Goal: Task Accomplishment & Management: Manage account settings

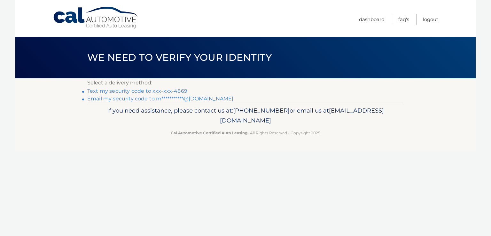
click at [168, 90] on link "Text my security code to xxx-xxx-4869" at bounding box center [137, 91] width 100 height 6
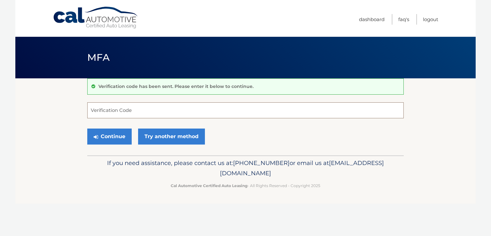
click at [155, 108] on input "Verification Code" at bounding box center [245, 110] width 317 height 16
type input "936516"
click at [87, 129] on button "Continue" at bounding box center [109, 137] width 44 height 16
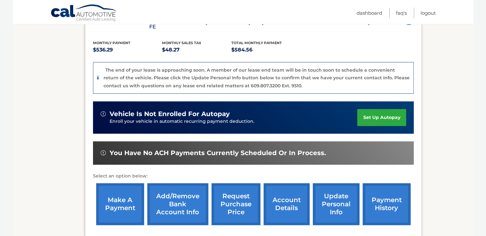
scroll to position [166, 0]
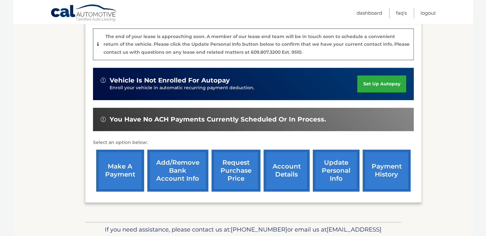
click at [107, 160] on link "make a payment" at bounding box center [120, 171] width 48 height 42
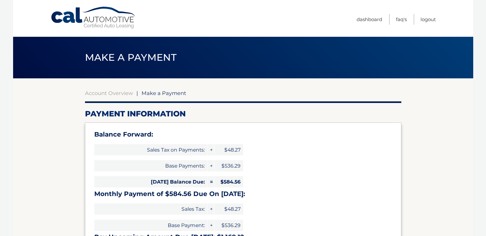
select select "YzFhYTNmZjYtMjhhZi00NDcxLWEzZTEtZDYxZDhjYjFiMjkx"
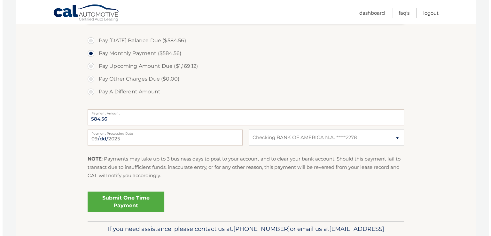
scroll to position [231, 0]
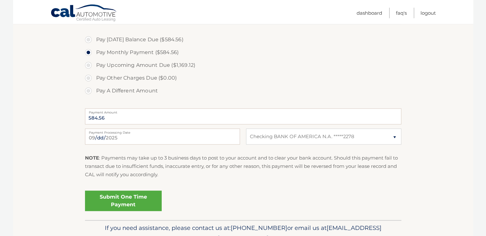
click at [109, 198] on link "Submit One Time Payment" at bounding box center [123, 201] width 77 height 20
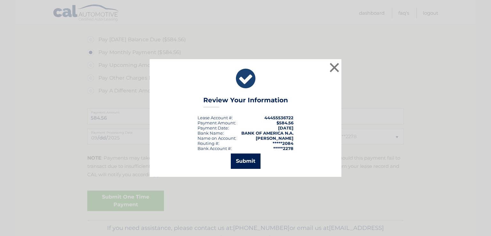
click at [242, 160] on button "Submit" at bounding box center [246, 160] width 30 height 15
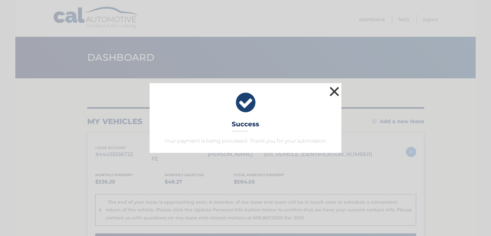
click at [336, 91] on button "×" at bounding box center [334, 91] width 13 height 13
